Goal: Find specific page/section: Find specific page/section

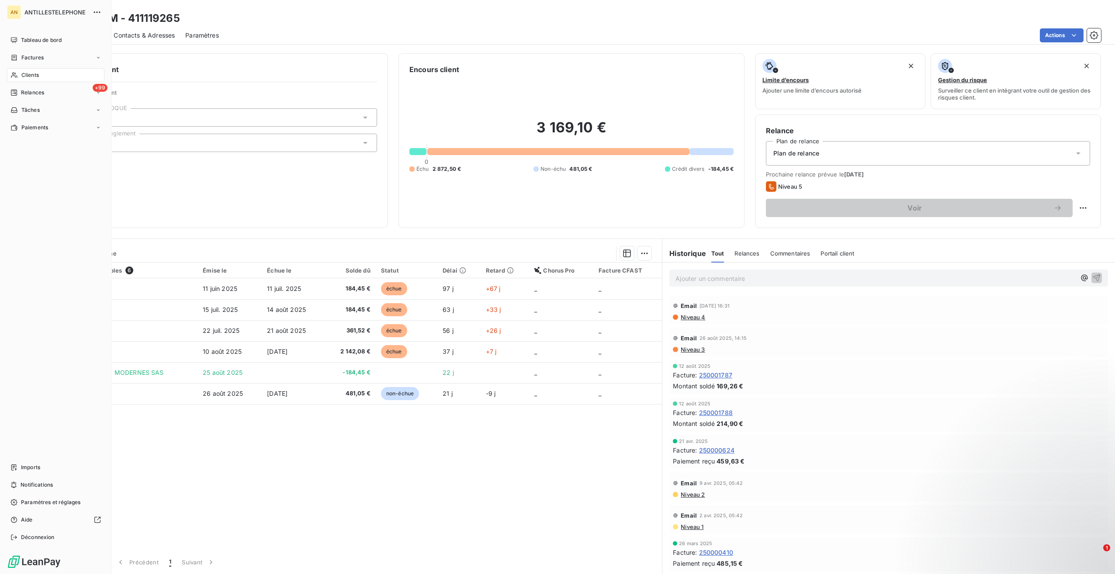
click at [19, 77] on div "Clients" at bounding box center [55, 75] width 97 height 14
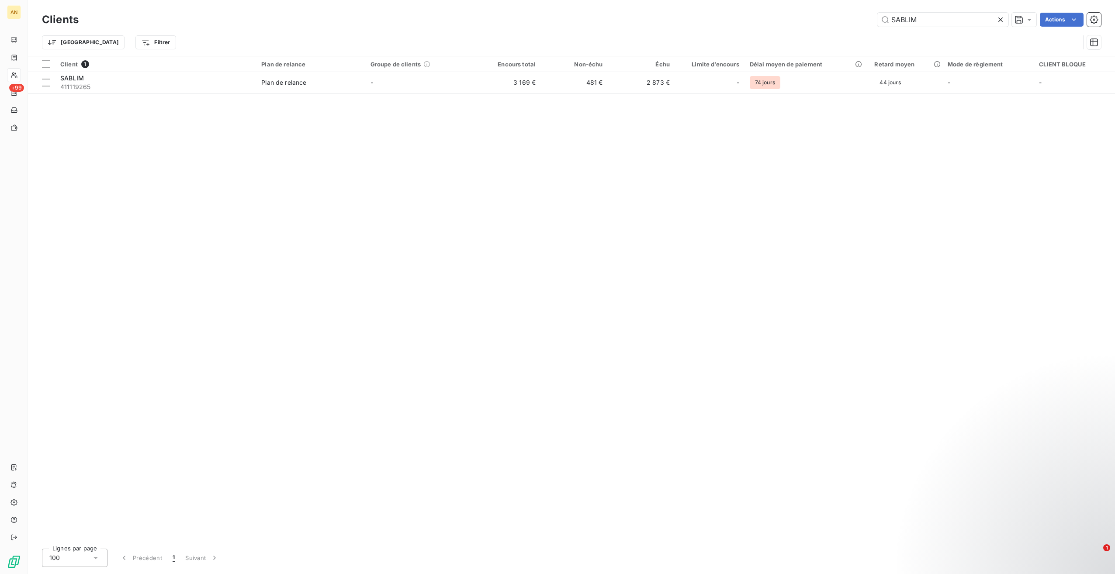
drag, startPoint x: 925, startPoint y: 19, endPoint x: 859, endPoint y: 19, distance: 66.0
click at [859, 20] on div "SABLIM Actions" at bounding box center [595, 20] width 1012 height 14
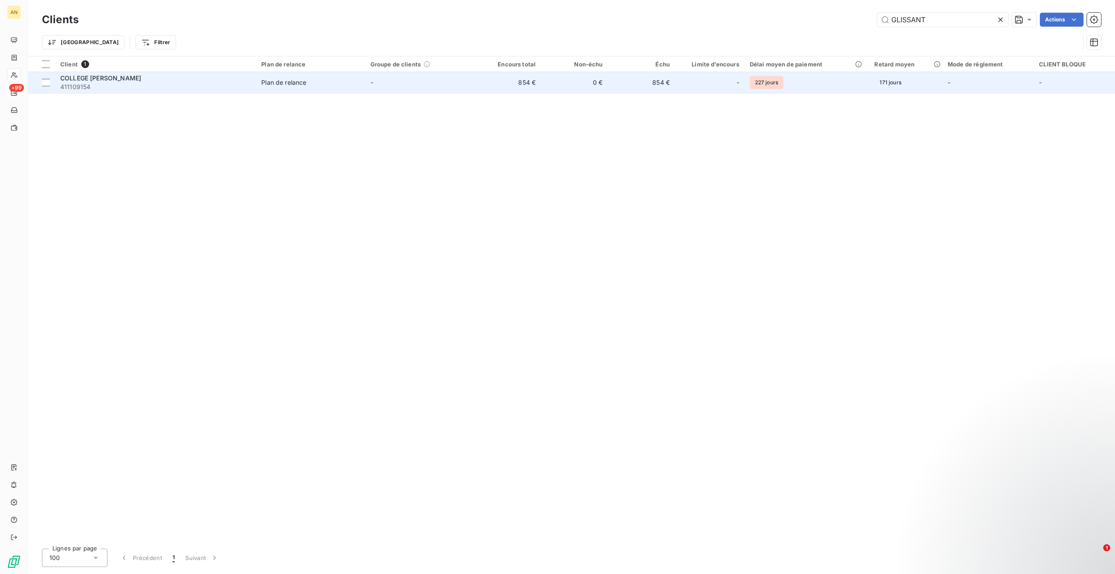
type input "GLISSANT"
click at [136, 87] on span "411109154" at bounding box center [155, 87] width 191 height 9
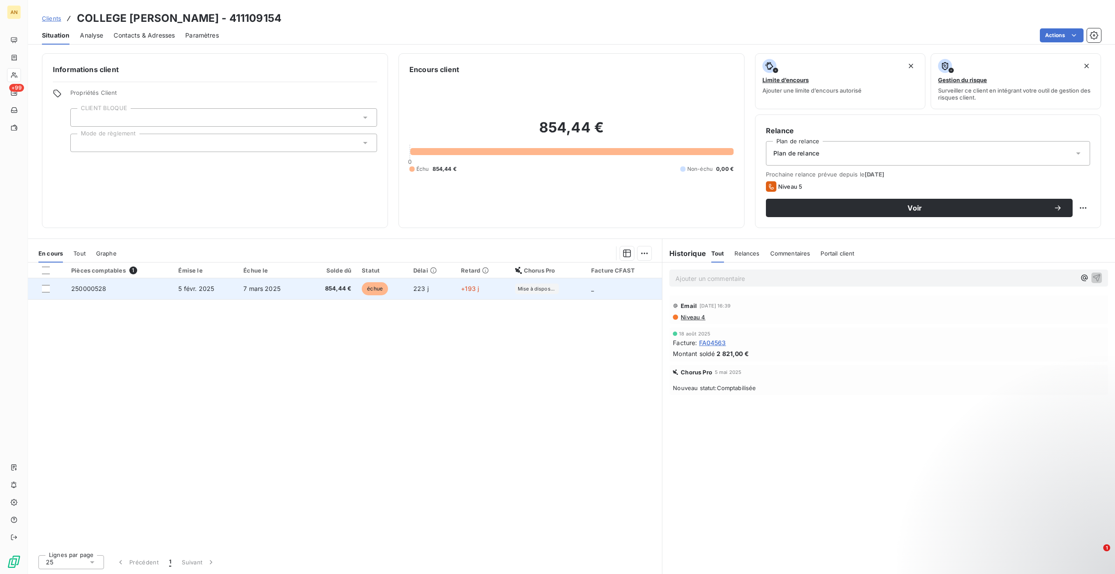
click at [188, 291] on span "5 févr. 2025" at bounding box center [196, 288] width 36 height 7
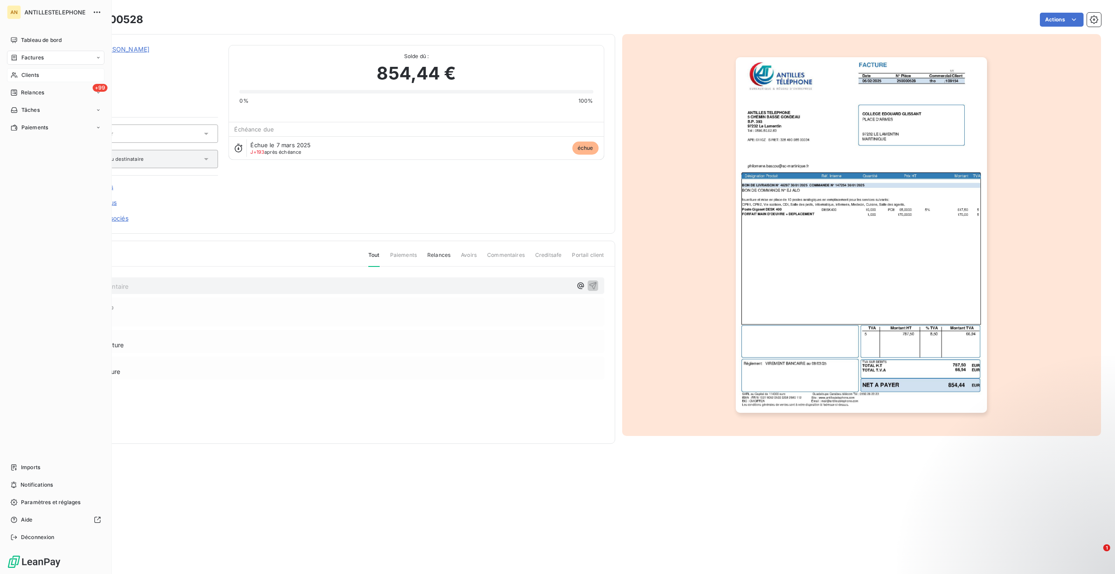
click at [22, 72] on span "Clients" at bounding box center [29, 75] width 17 height 8
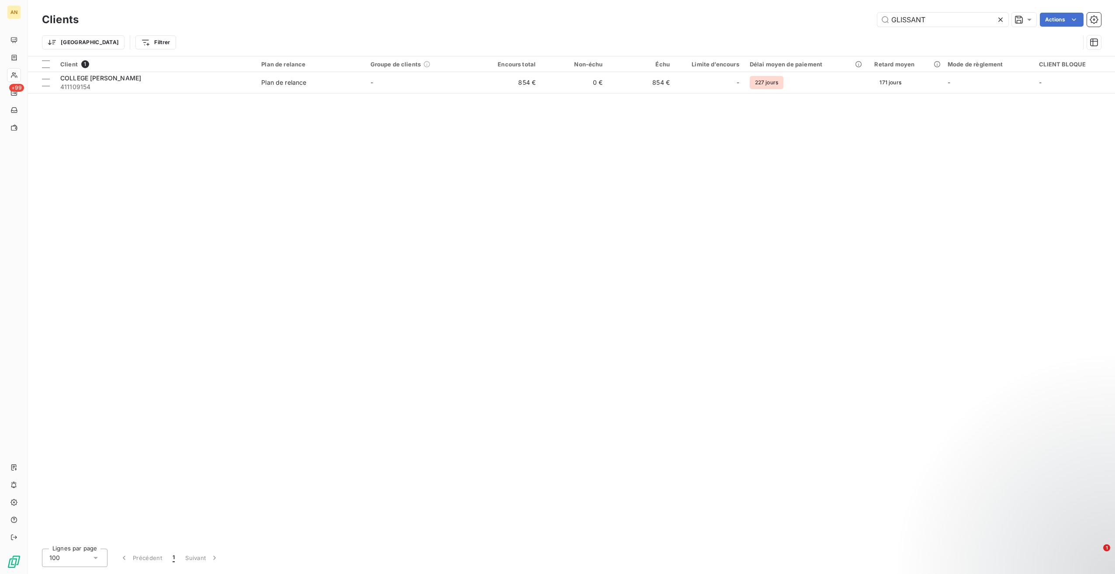
drag, startPoint x: 951, startPoint y: 18, endPoint x: 801, endPoint y: 10, distance: 149.6
click at [801, 11] on div "Clients GLISSANT Actions" at bounding box center [571, 19] width 1059 height 18
type input "e"
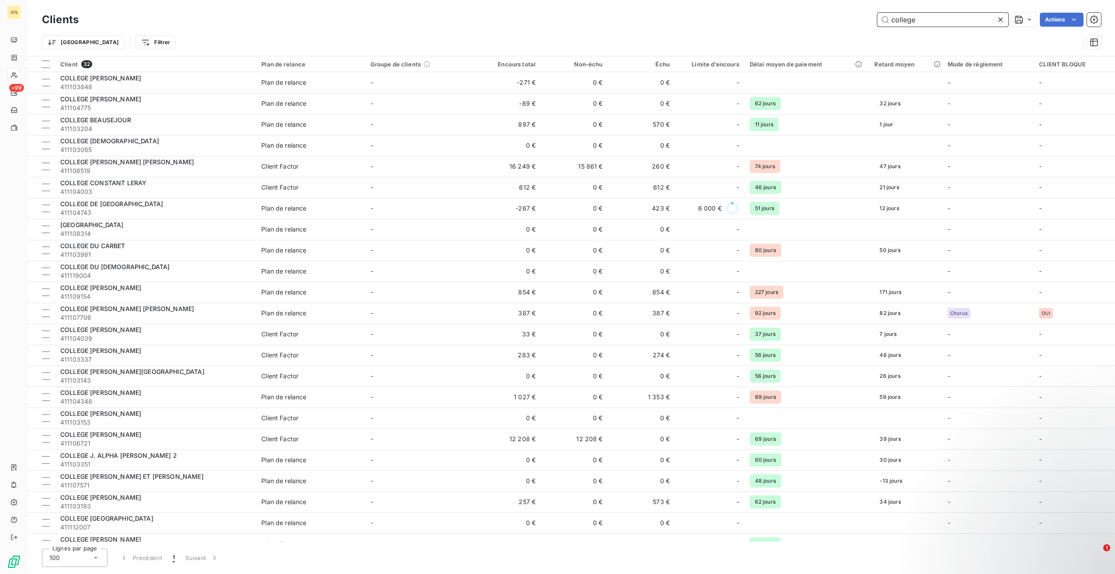
click at [940, 18] on input "college" at bounding box center [942, 20] width 131 height 14
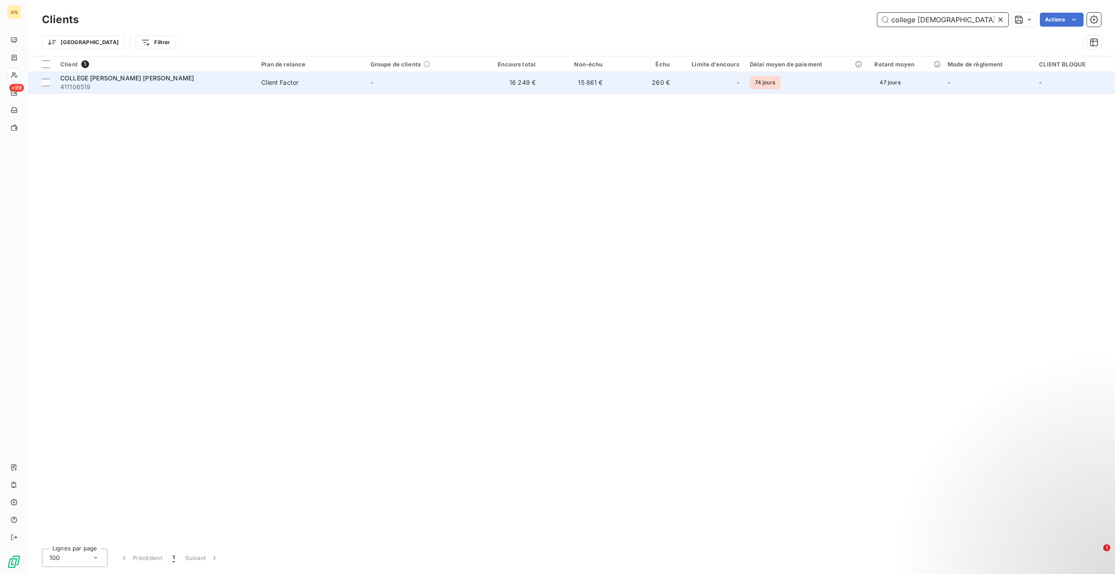
type input "college [DEMOGRAPHIC_DATA]"
click at [151, 91] on span "411106519" at bounding box center [155, 87] width 191 height 9
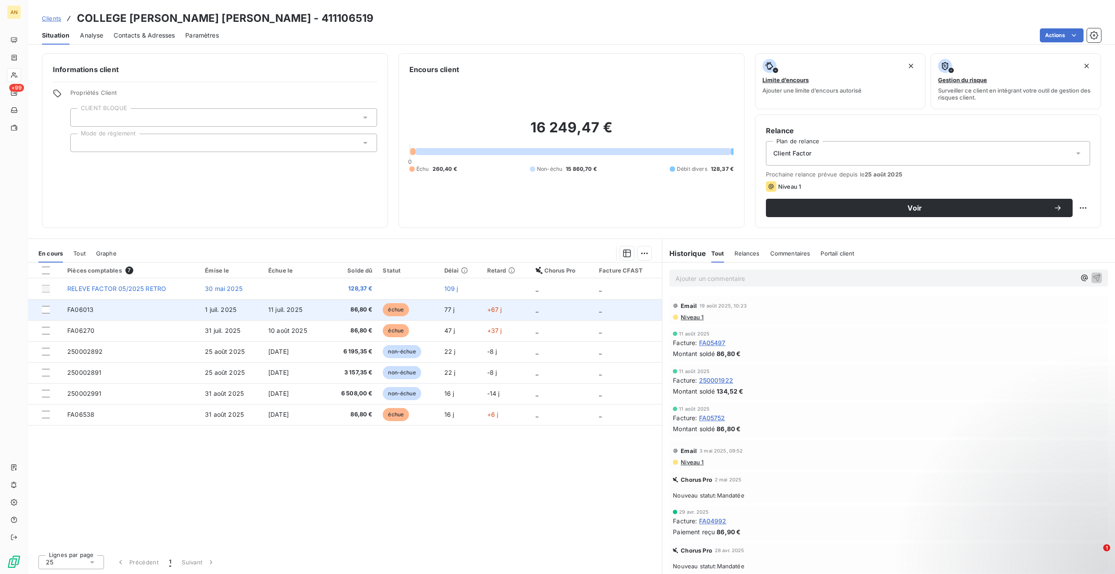
click at [121, 312] on td "FA06013" at bounding box center [131, 309] width 138 height 21
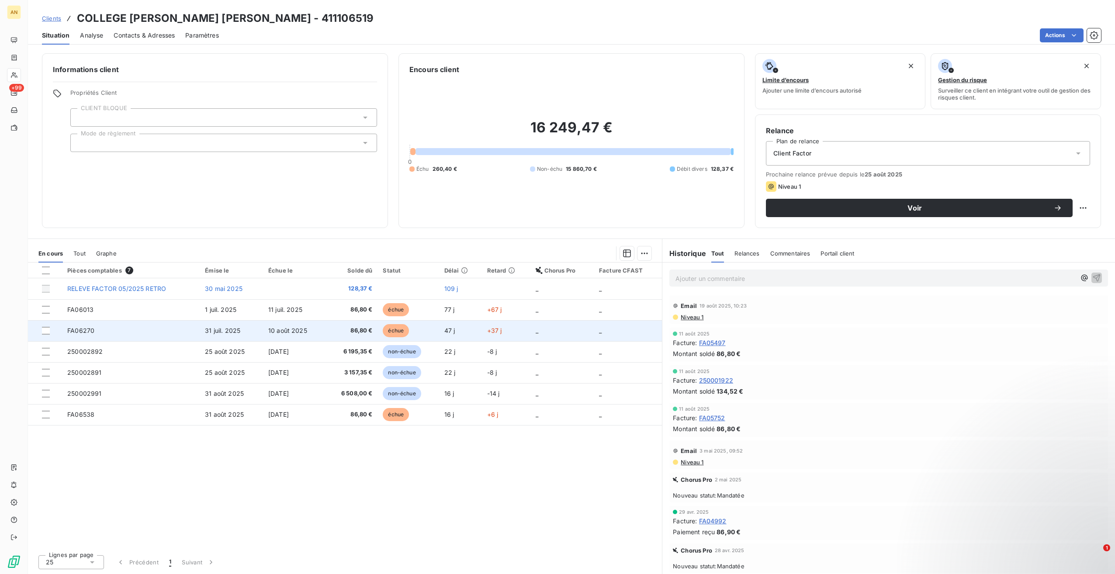
click at [94, 331] on span "FA06270" at bounding box center [80, 330] width 27 height 7
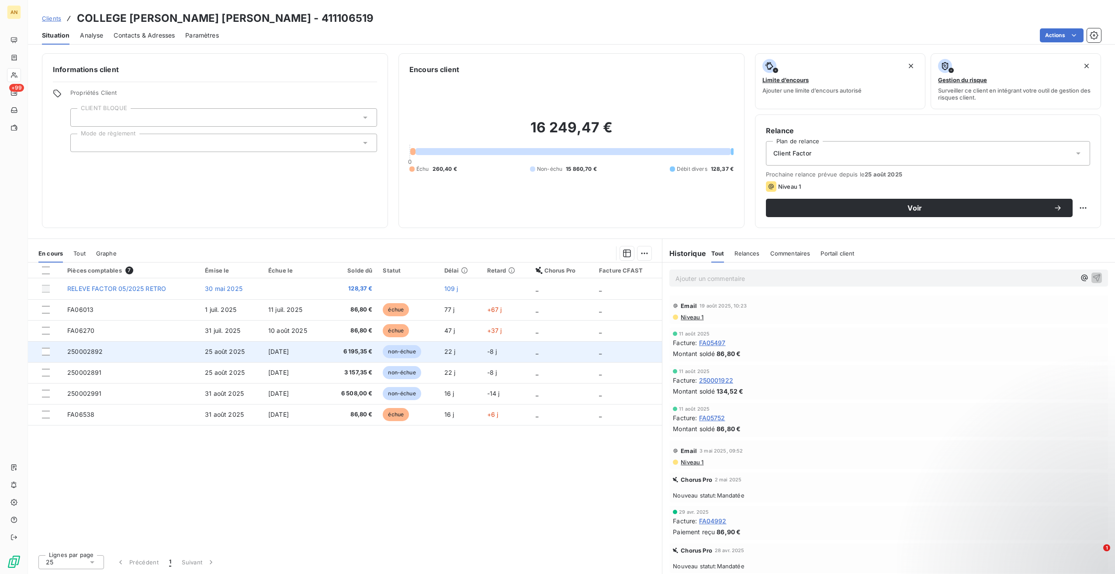
click at [93, 357] on td "250002892" at bounding box center [131, 351] width 138 height 21
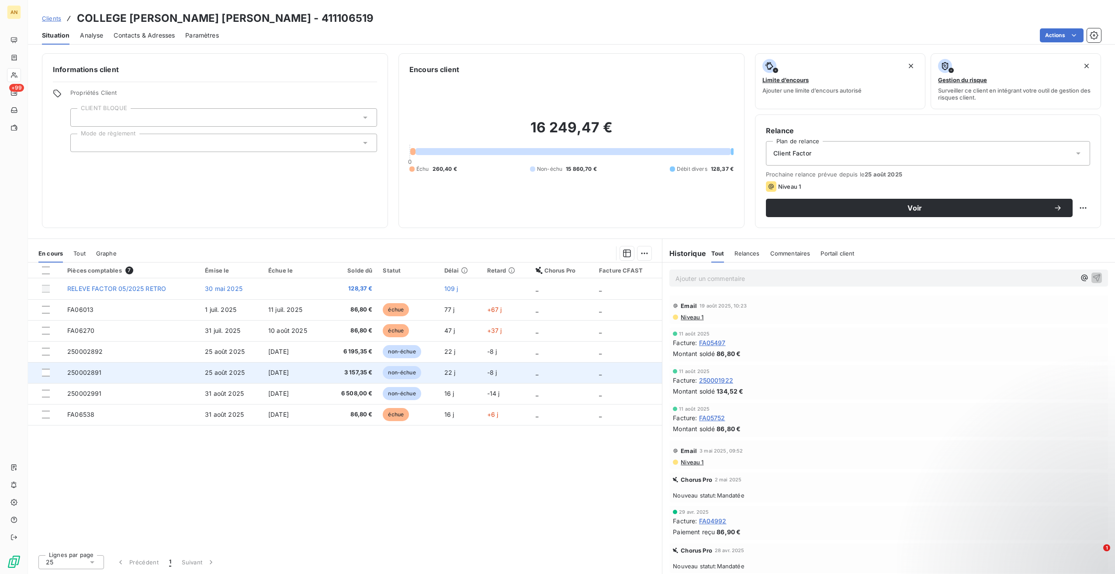
click at [104, 372] on td "250002891" at bounding box center [131, 372] width 138 height 21
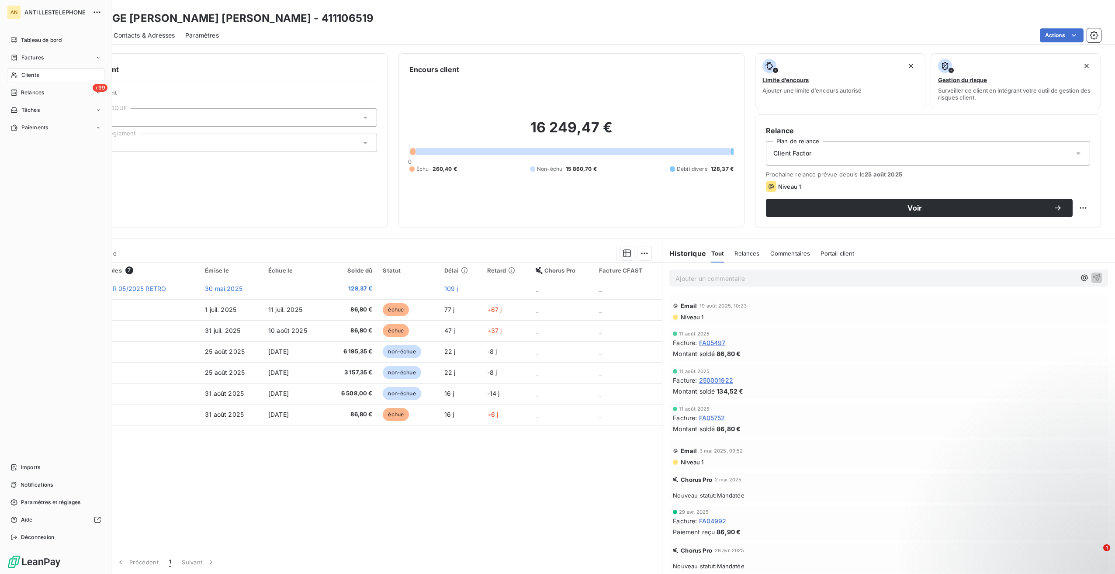
click at [23, 75] on span "Clients" at bounding box center [29, 75] width 17 height 8
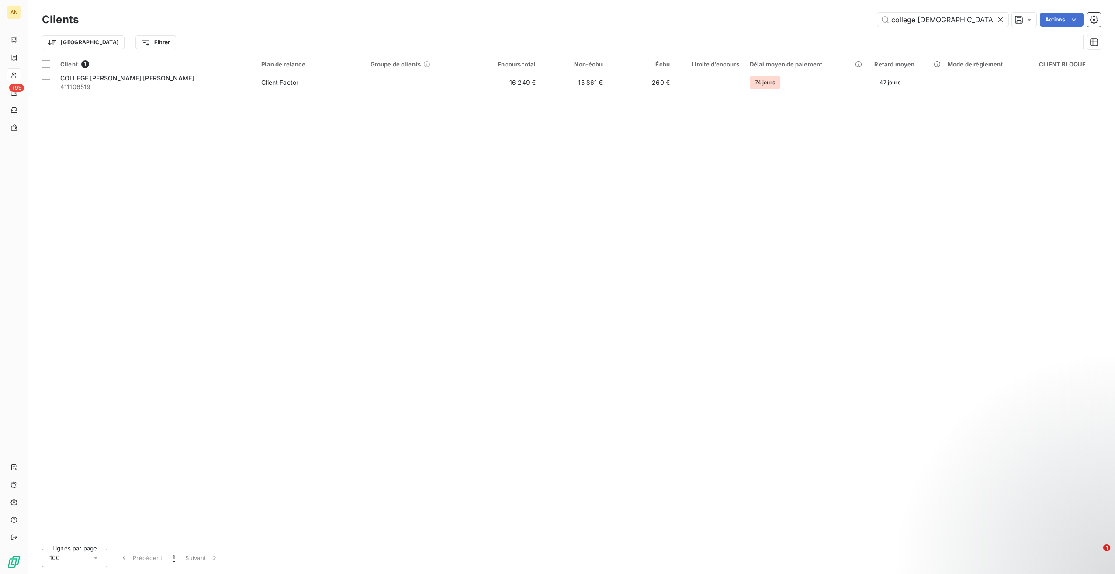
drag, startPoint x: 955, startPoint y: 22, endPoint x: 818, endPoint y: 14, distance: 137.5
click at [818, 14] on div "college [DEMOGRAPHIC_DATA] Actions" at bounding box center [595, 20] width 1012 height 14
type input "menfenil"
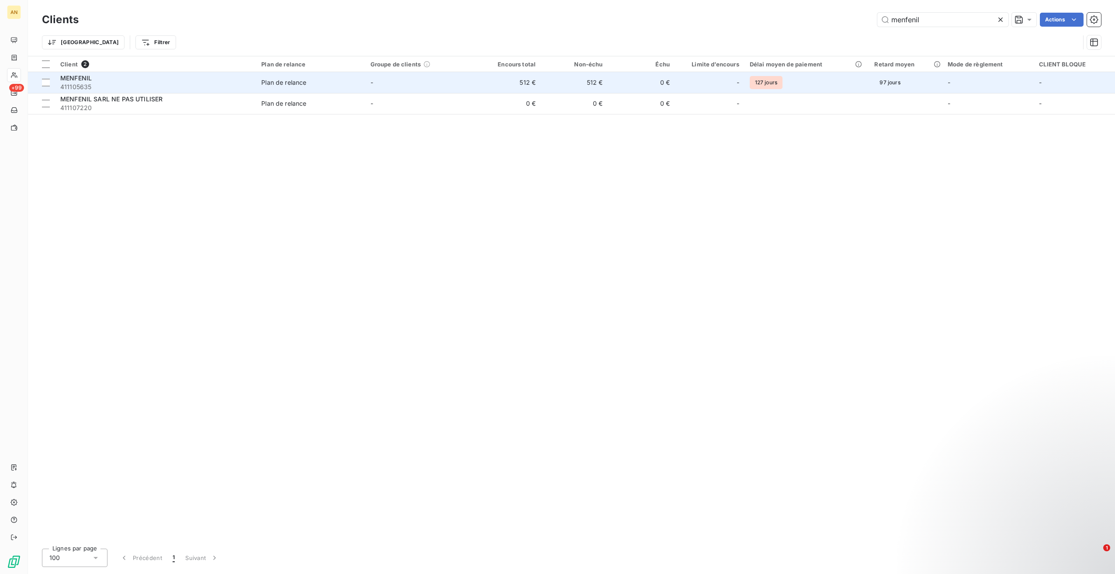
click at [102, 79] on div "MENFENIL" at bounding box center [155, 78] width 191 height 9
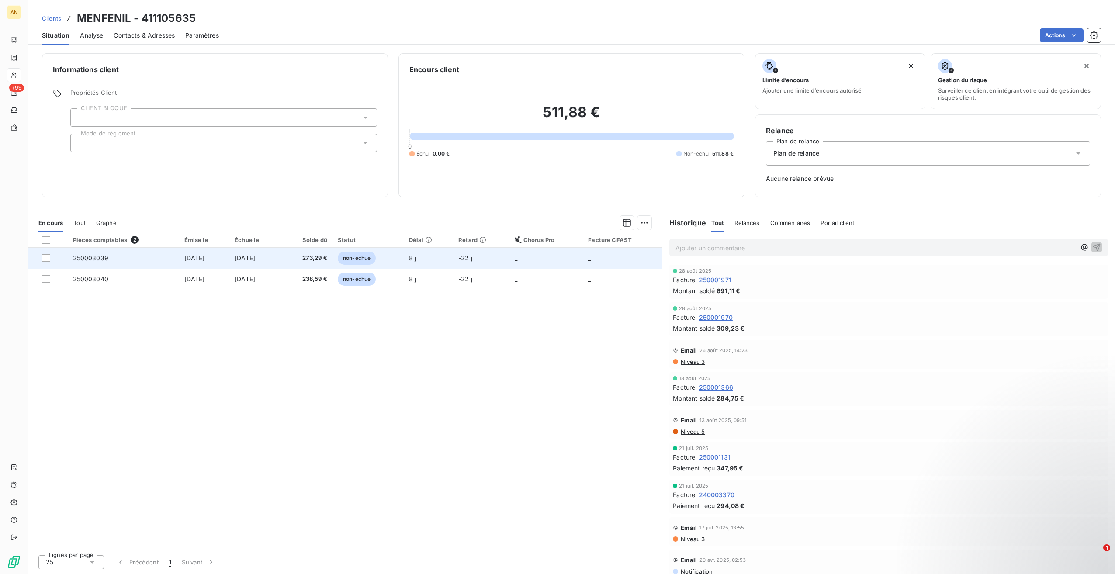
click at [165, 257] on td "250003039" at bounding box center [123, 258] width 111 height 21
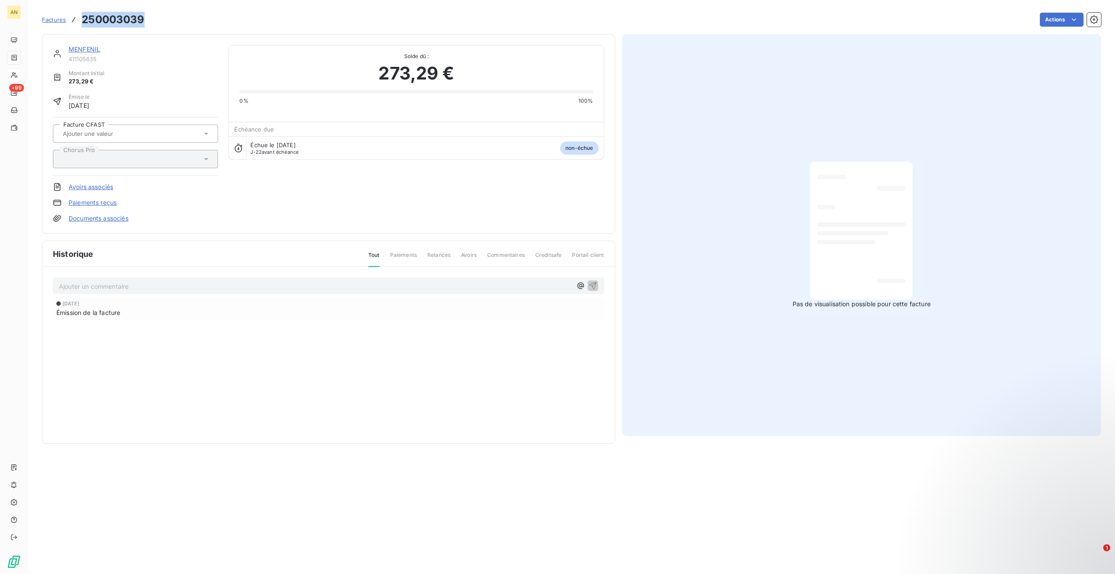
drag, startPoint x: 83, startPoint y: 20, endPoint x: 143, endPoint y: 18, distance: 60.3
click at [143, 18] on h3 "250003039" at bounding box center [113, 20] width 62 height 16
copy h3 "250003039"
click at [83, 49] on link "MENFENIL" at bounding box center [84, 48] width 31 height 7
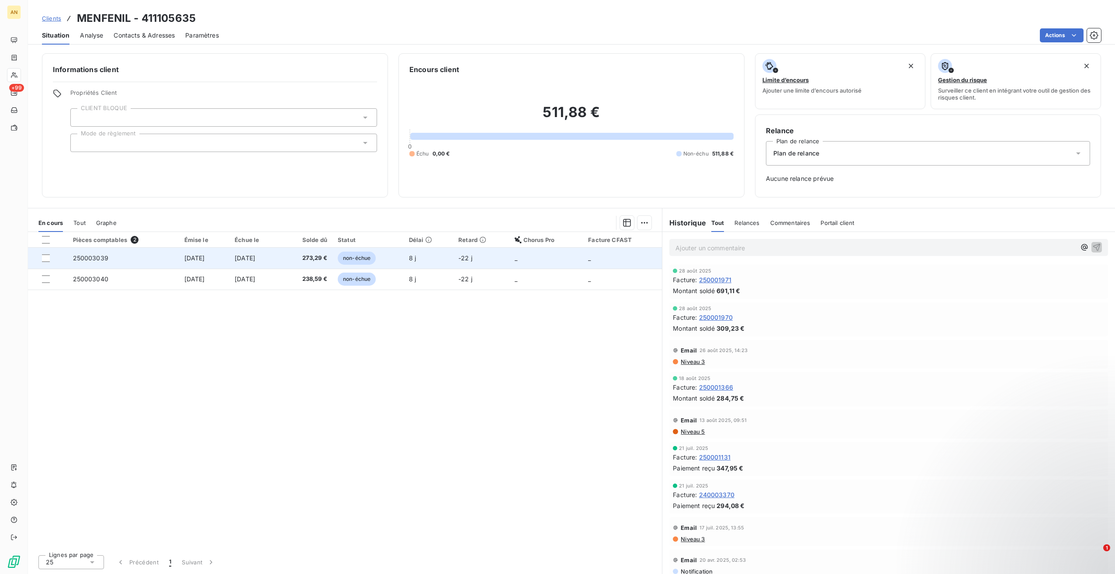
click at [101, 257] on span "250003039" at bounding box center [90, 257] width 35 height 7
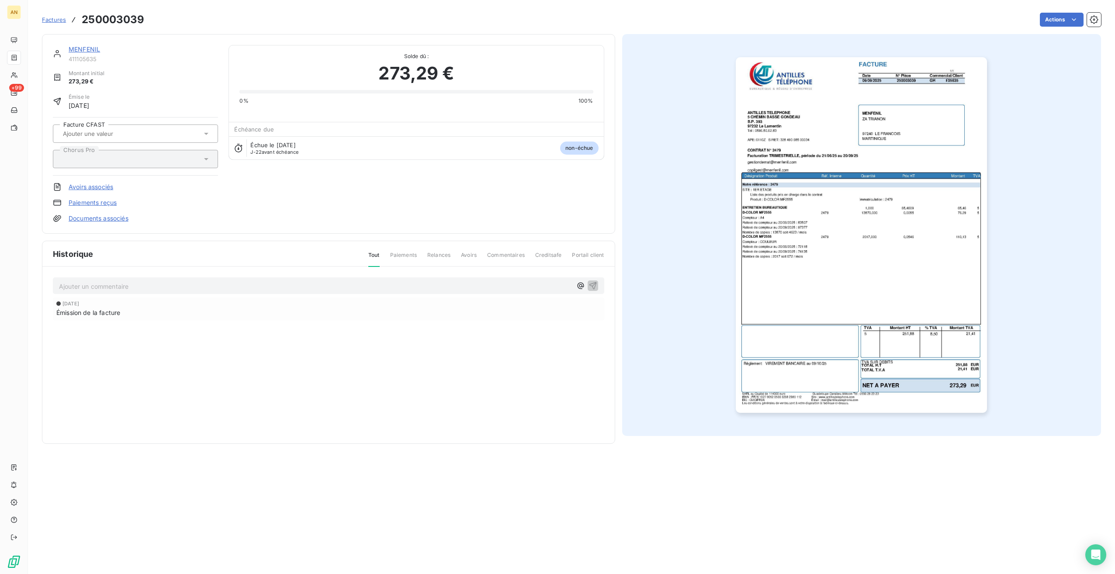
click at [89, 50] on link "MENFENIL" at bounding box center [84, 48] width 31 height 7
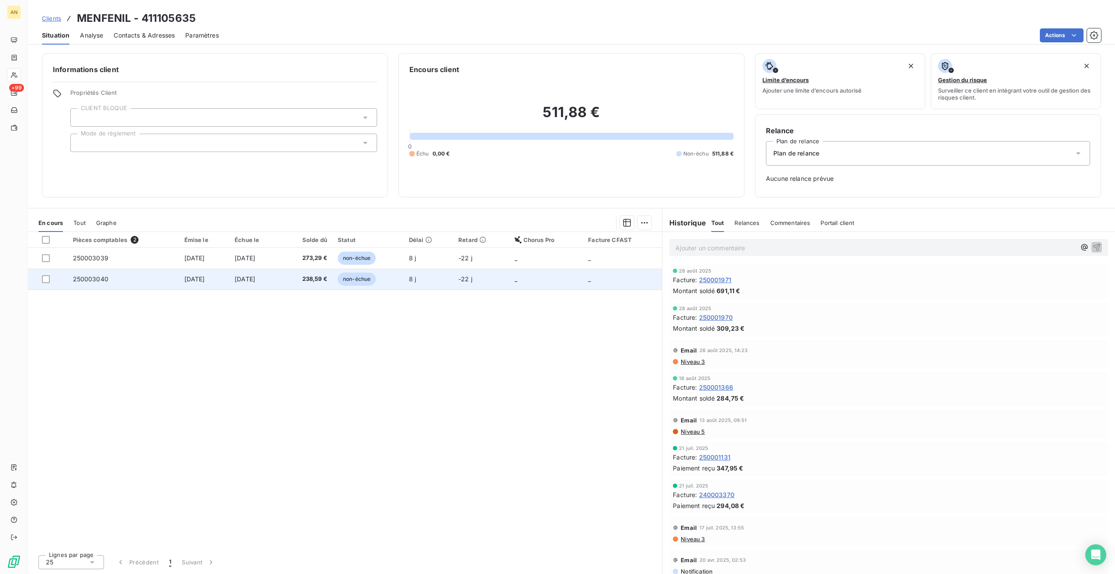
click at [90, 275] on span "250003040" at bounding box center [90, 278] width 35 height 7
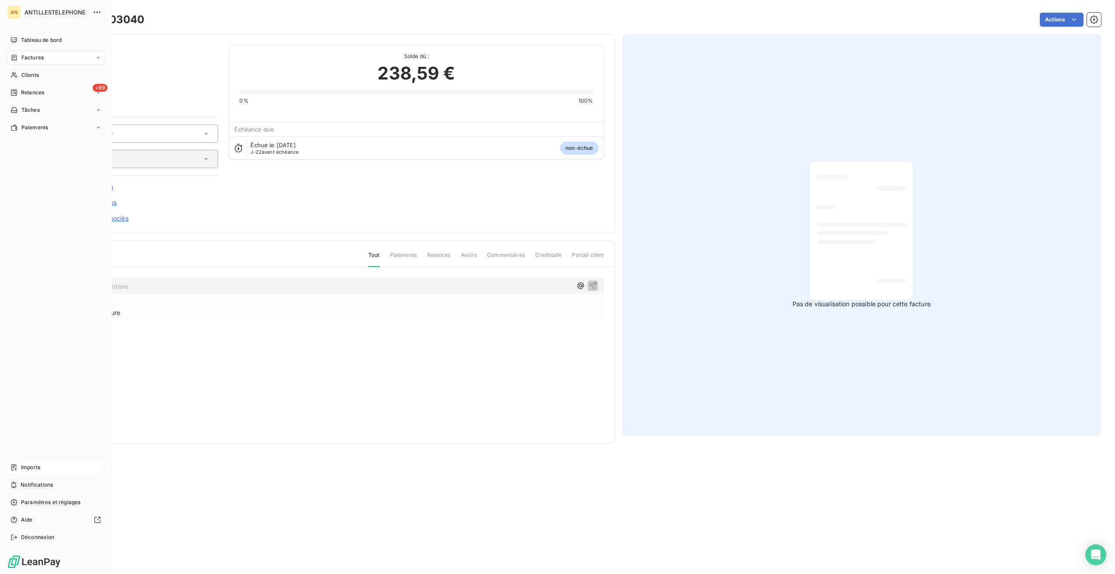
click at [18, 468] on div "Imports" at bounding box center [55, 468] width 97 height 14
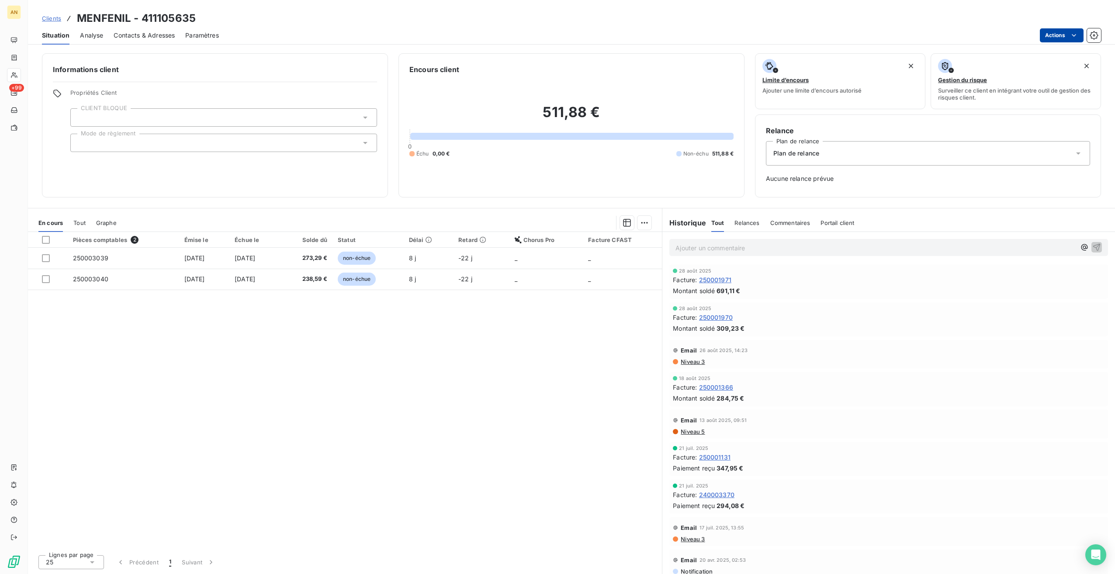
click at [1065, 33] on html "AN +99 Clients MENFENIL - 411105635 Situation Analyse Contacts & Adresses Param…" at bounding box center [557, 287] width 1115 height 574
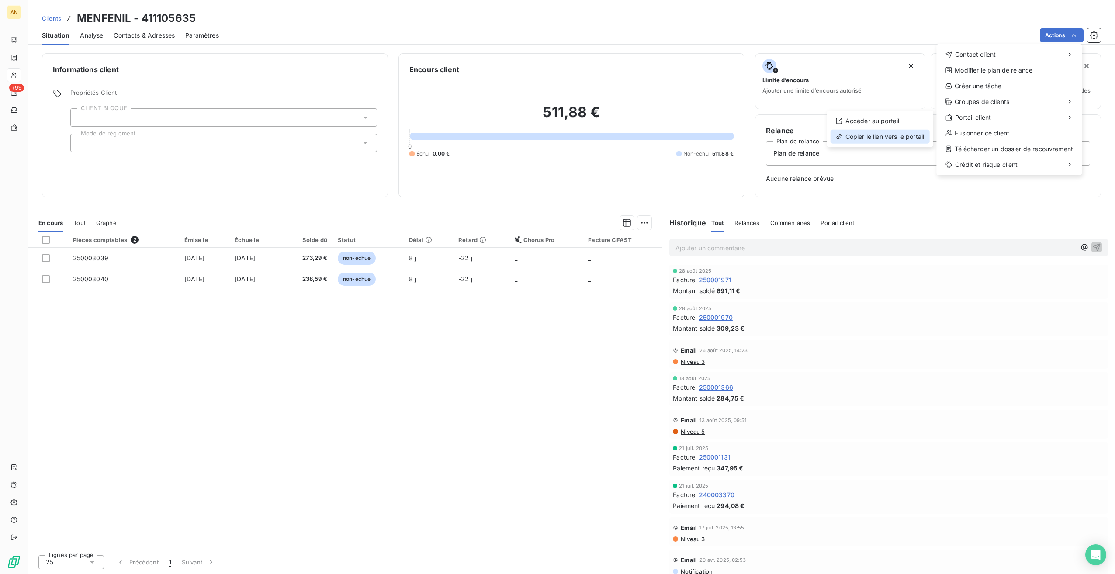
click at [866, 142] on div "Copier le lien vers le portail" at bounding box center [880, 137] width 99 height 14
